Goal: Transaction & Acquisition: Obtain resource

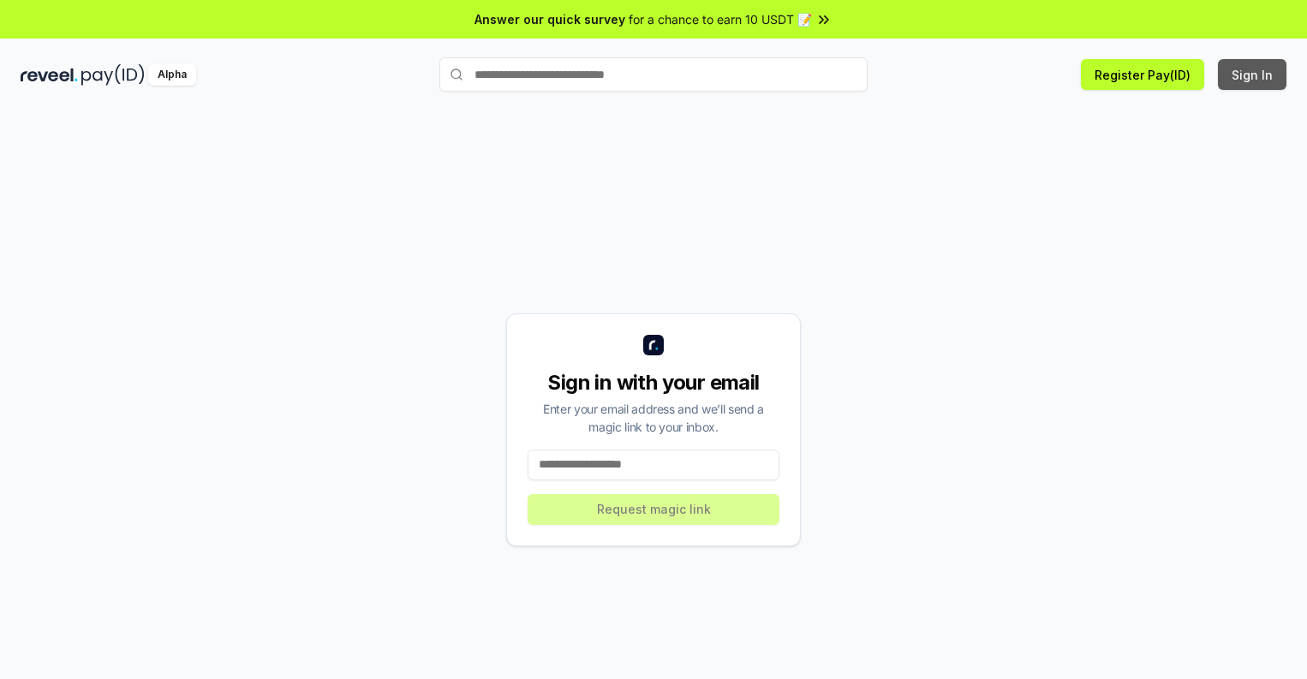
click at [1253, 74] on button "Sign In" at bounding box center [1251, 74] width 68 height 31
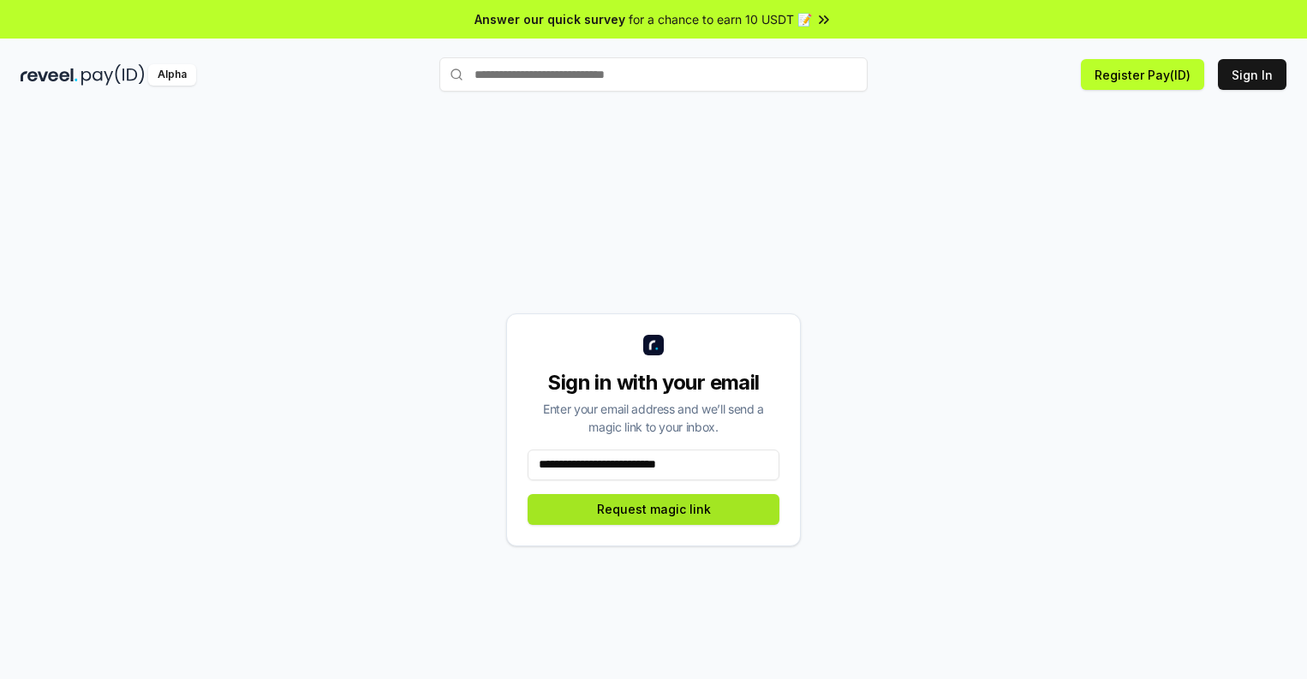
type input "**********"
click at [653, 509] on button "Request magic link" at bounding box center [653, 509] width 252 height 31
